Goal: Information Seeking & Learning: Check status

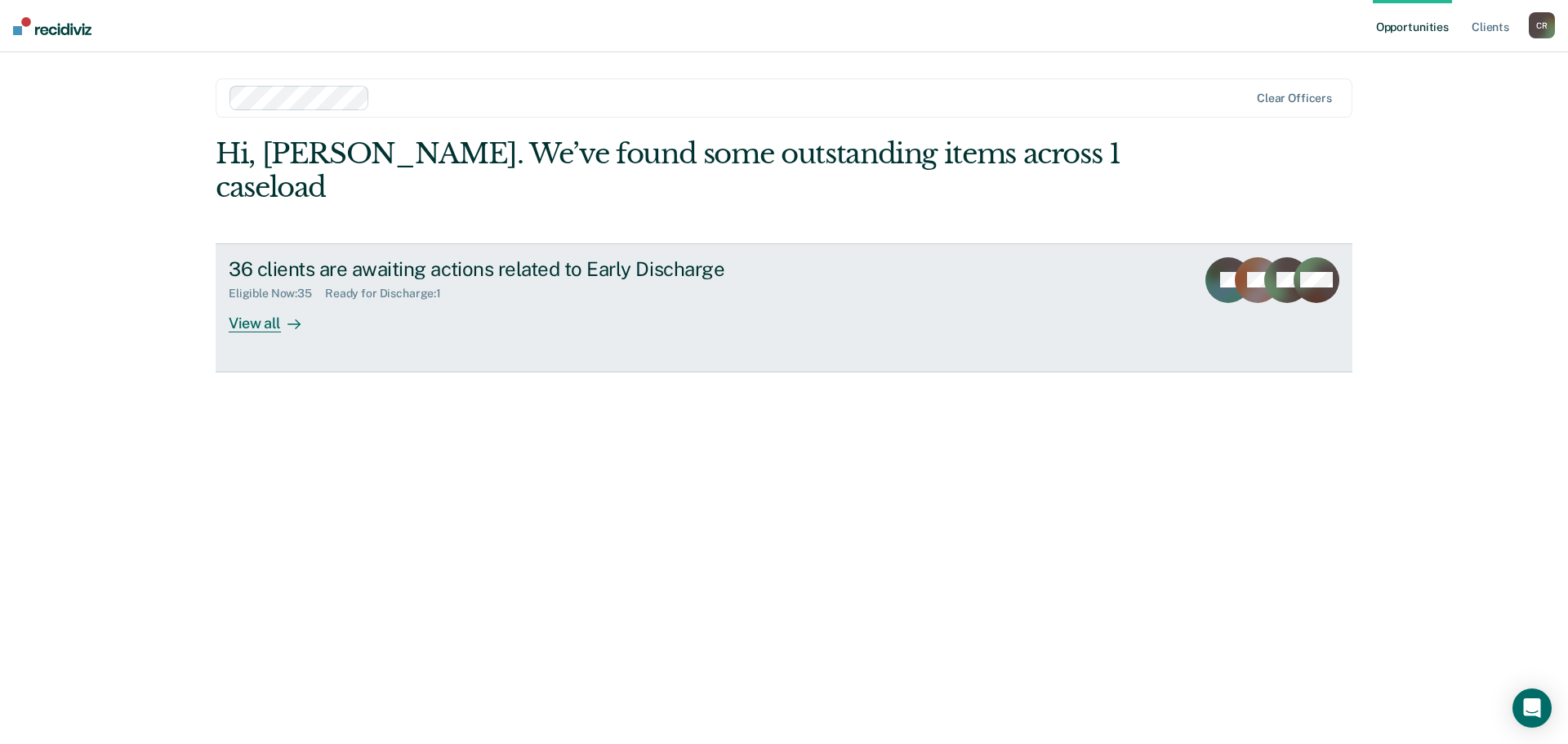
click at [285, 324] on div at bounding box center [291, 323] width 20 height 19
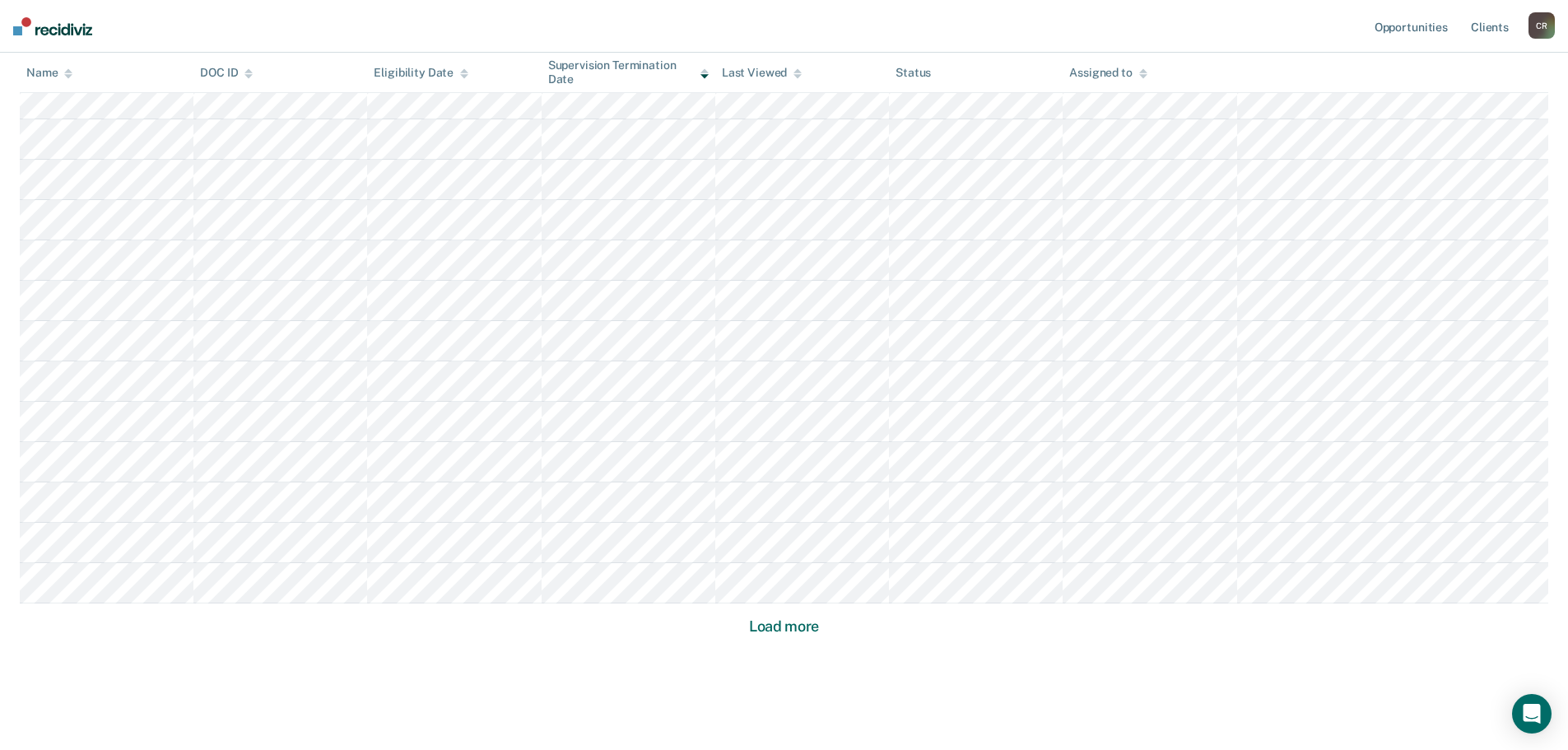
scroll to position [947, 0]
click at [770, 600] on button "Load more" at bounding box center [784, 595] width 80 height 20
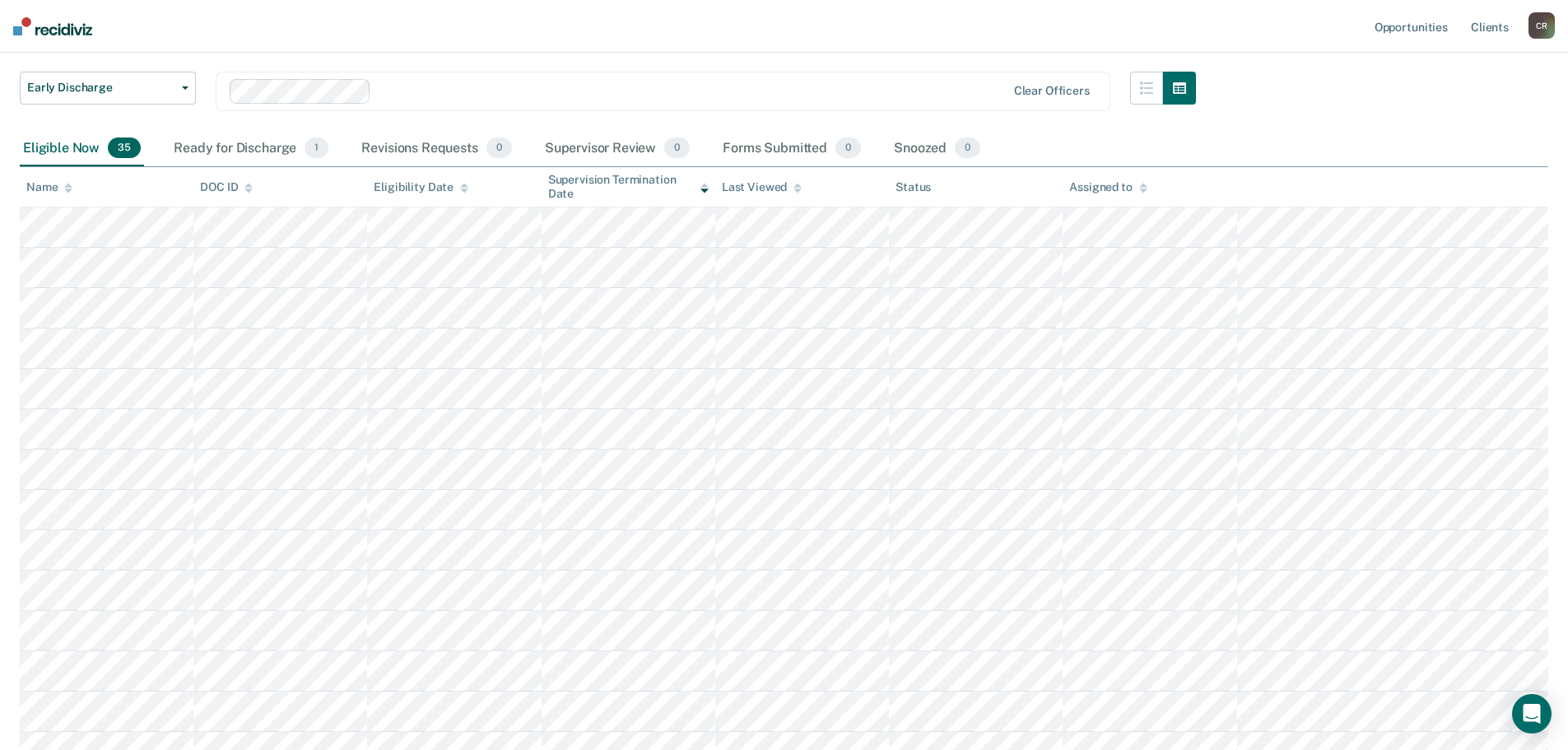
scroll to position [0, 0]
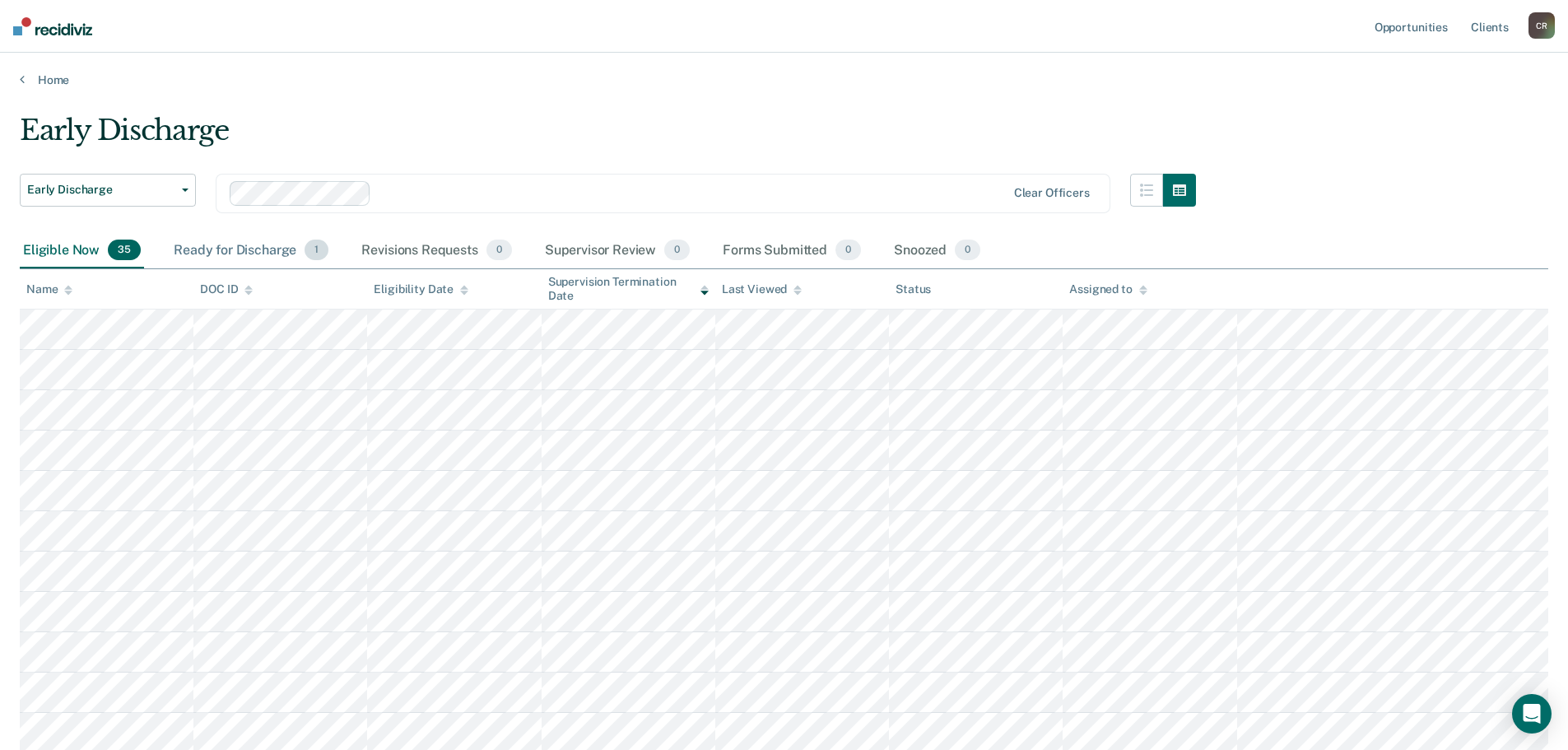
click at [261, 253] on div "Ready for Discharge 1" at bounding box center [251, 251] width 161 height 37
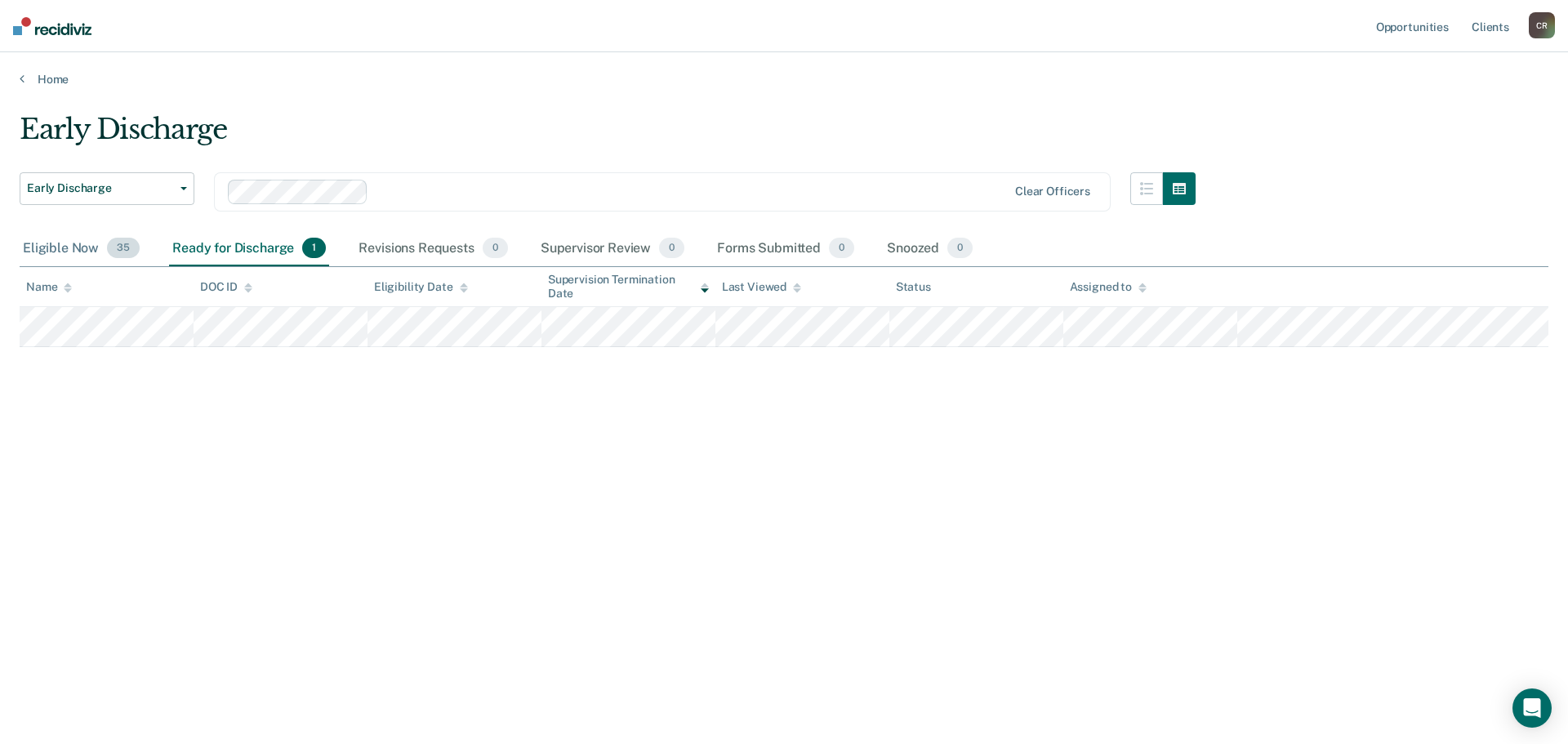
click at [59, 244] on div "Eligible Now 35" at bounding box center [81, 249] width 123 height 36
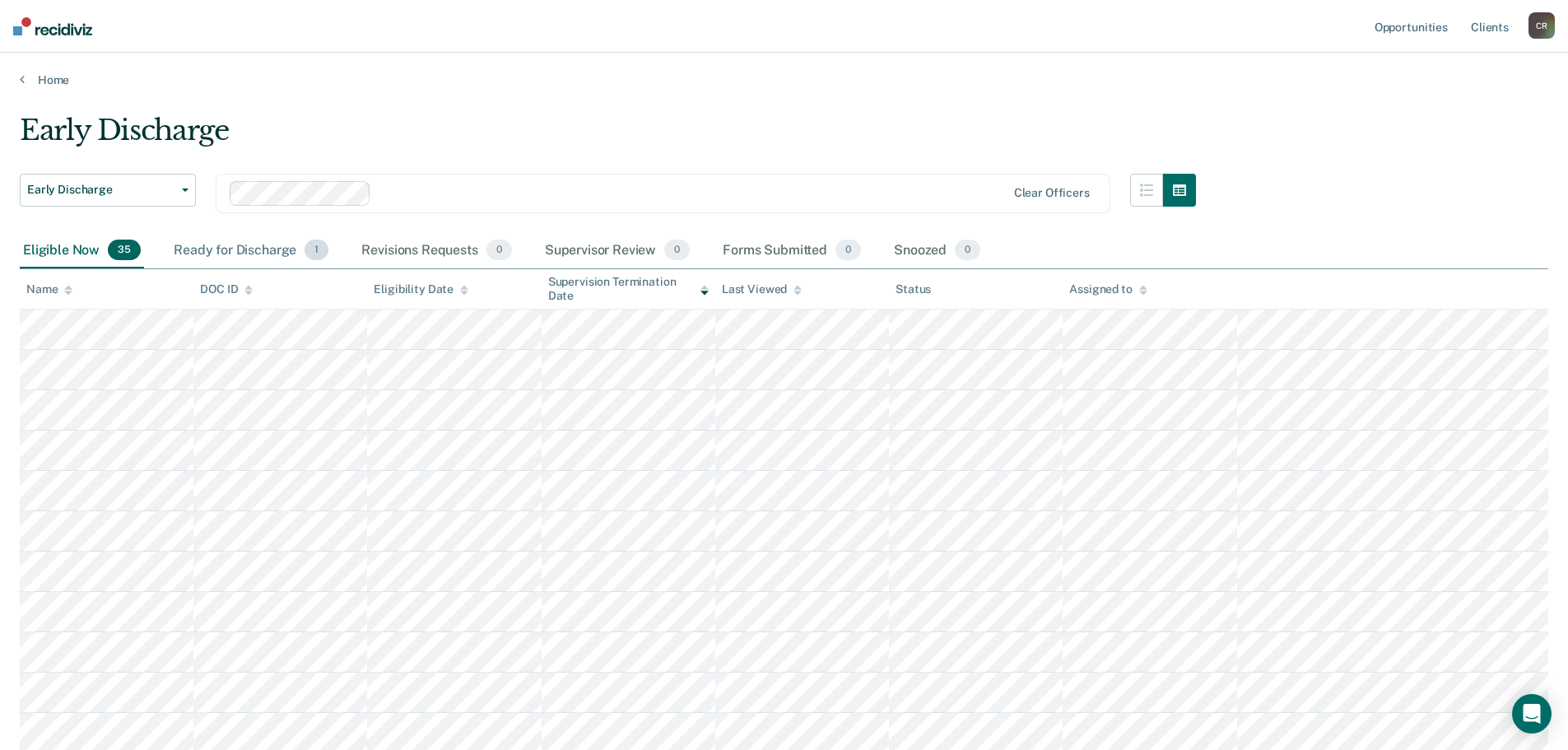
click at [239, 253] on div "Ready for Discharge 1" at bounding box center [251, 251] width 161 height 37
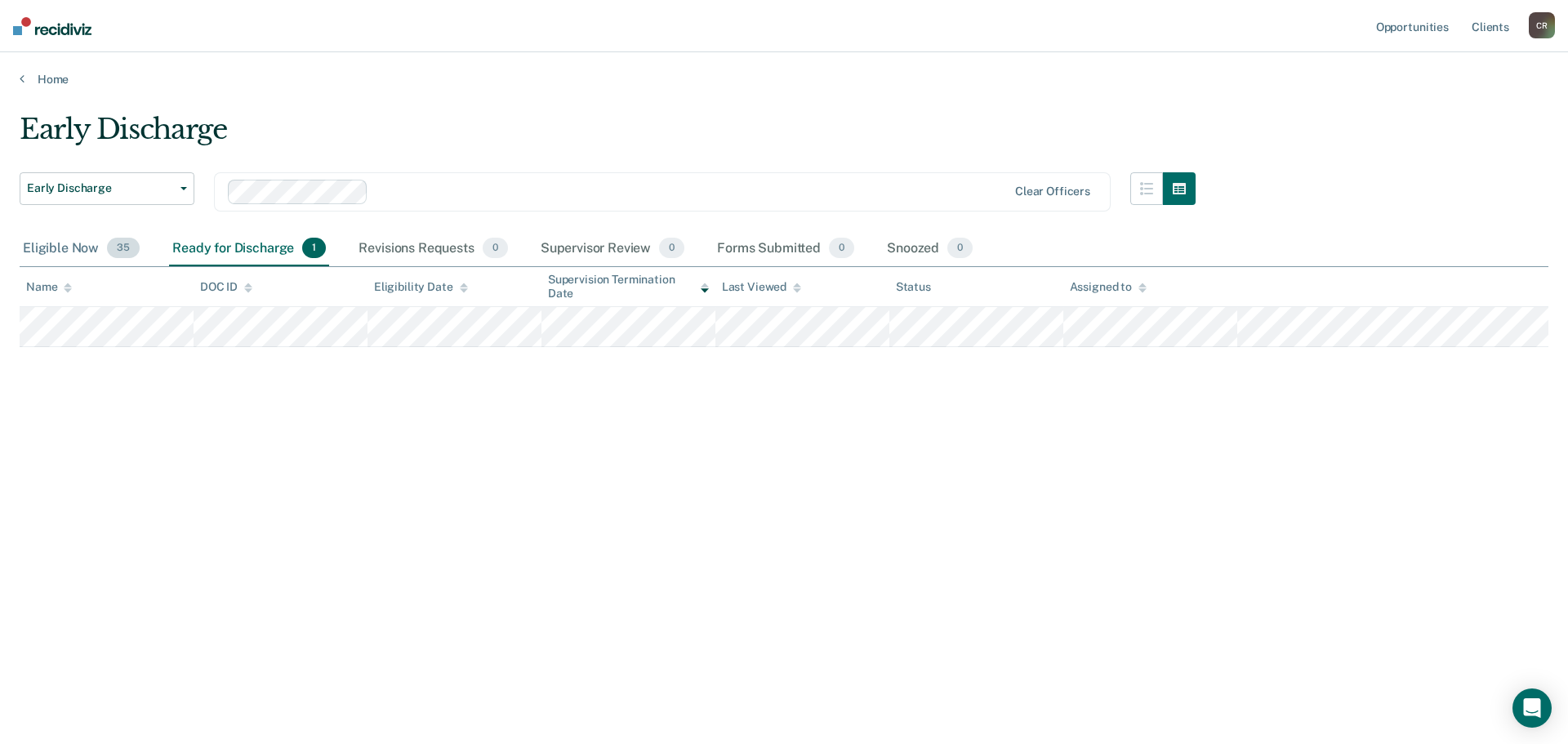
click at [69, 239] on div "Eligible Now 35" at bounding box center [81, 249] width 123 height 36
